Goal: Information Seeking & Learning: Find specific fact

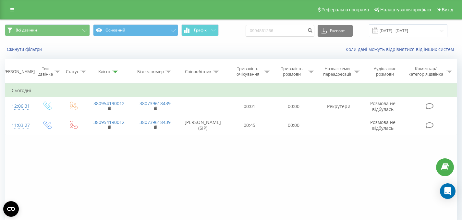
type input "0994861266"
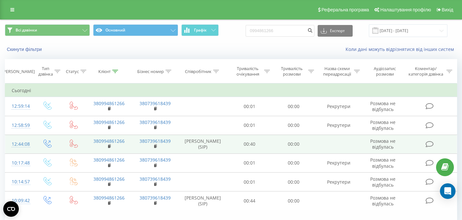
drag, startPoint x: 189, startPoint y: 140, endPoint x: 221, endPoint y: 146, distance: 32.8
click at [221, 147] on td "Рекрутер Вероніка (SIP)" at bounding box center [202, 144] width 49 height 19
copy td "Рекрутер Вероніка (SIP)"
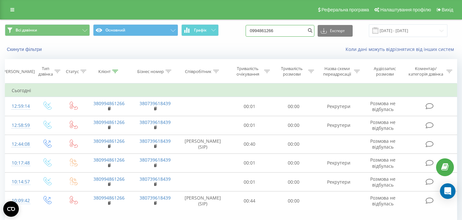
click at [284, 30] on input "0994861266" at bounding box center [280, 31] width 69 height 12
paste input "+38 (093) 219-25-5"
type input "0932192556"
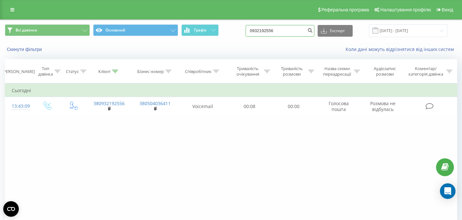
click at [282, 31] on input "0932192556" at bounding box center [280, 31] width 69 height 12
paste input "+38 (099) 563-58-50"
type input "0995635850"
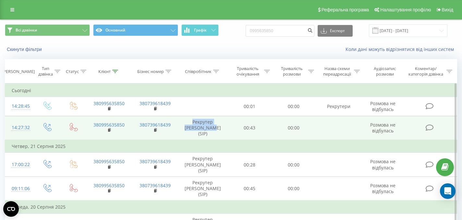
drag, startPoint x: 183, startPoint y: 121, endPoint x: 214, endPoint y: 128, distance: 31.4
click at [214, 128] on td "Рекрутер [PERSON_NAME] (SIP)" at bounding box center [202, 128] width 49 height 24
copy td "Рекрутер [PERSON_NAME] (SIP)"
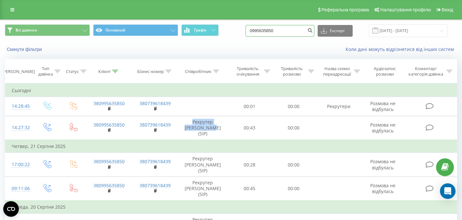
click at [282, 30] on input "0995635850" at bounding box center [280, 31] width 69 height 12
